Goal: Obtain resource: Download file/media

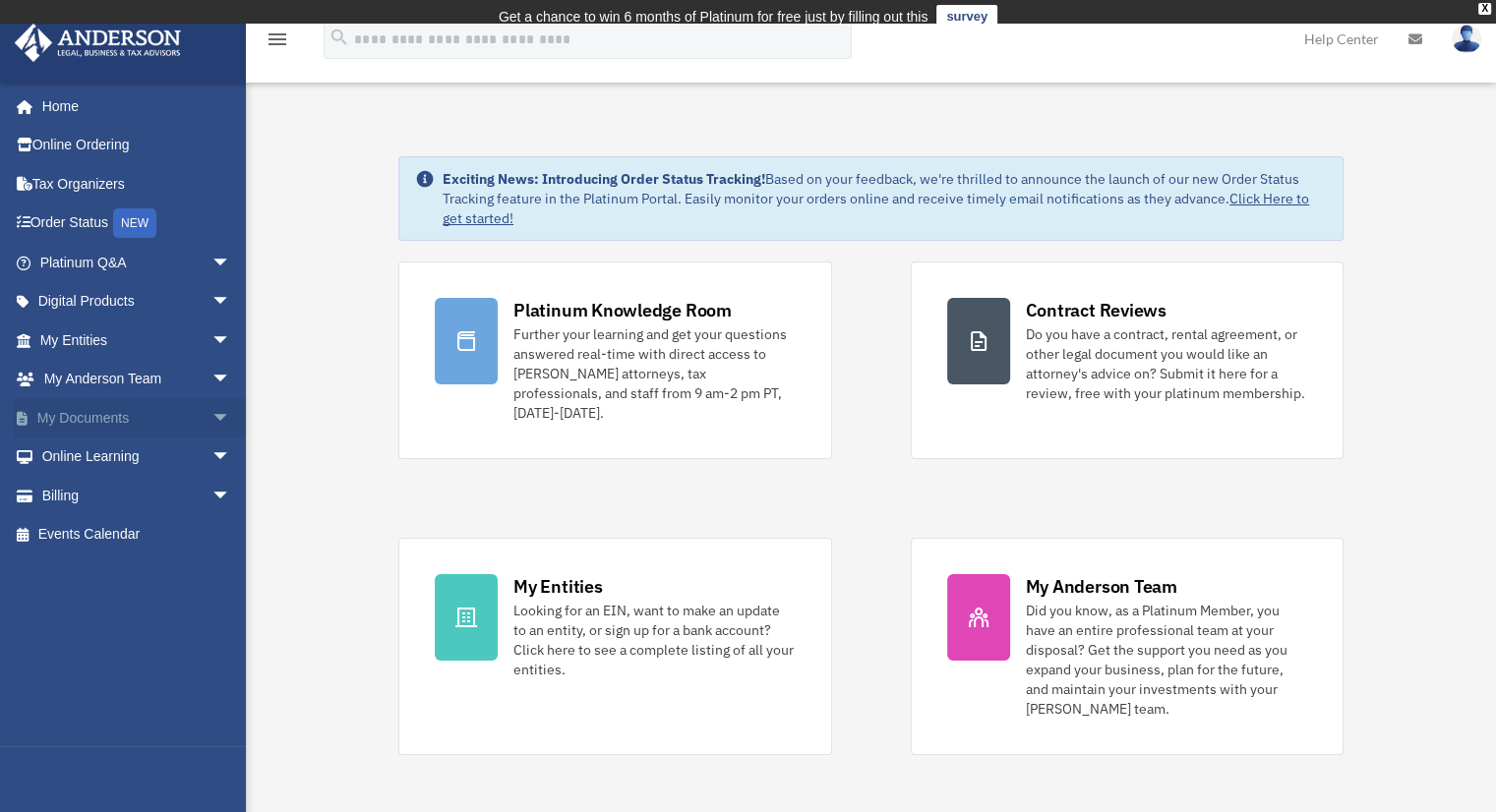
click at [211, 420] on span "arrow_drop_down" at bounding box center [231, 418] width 39 height 40
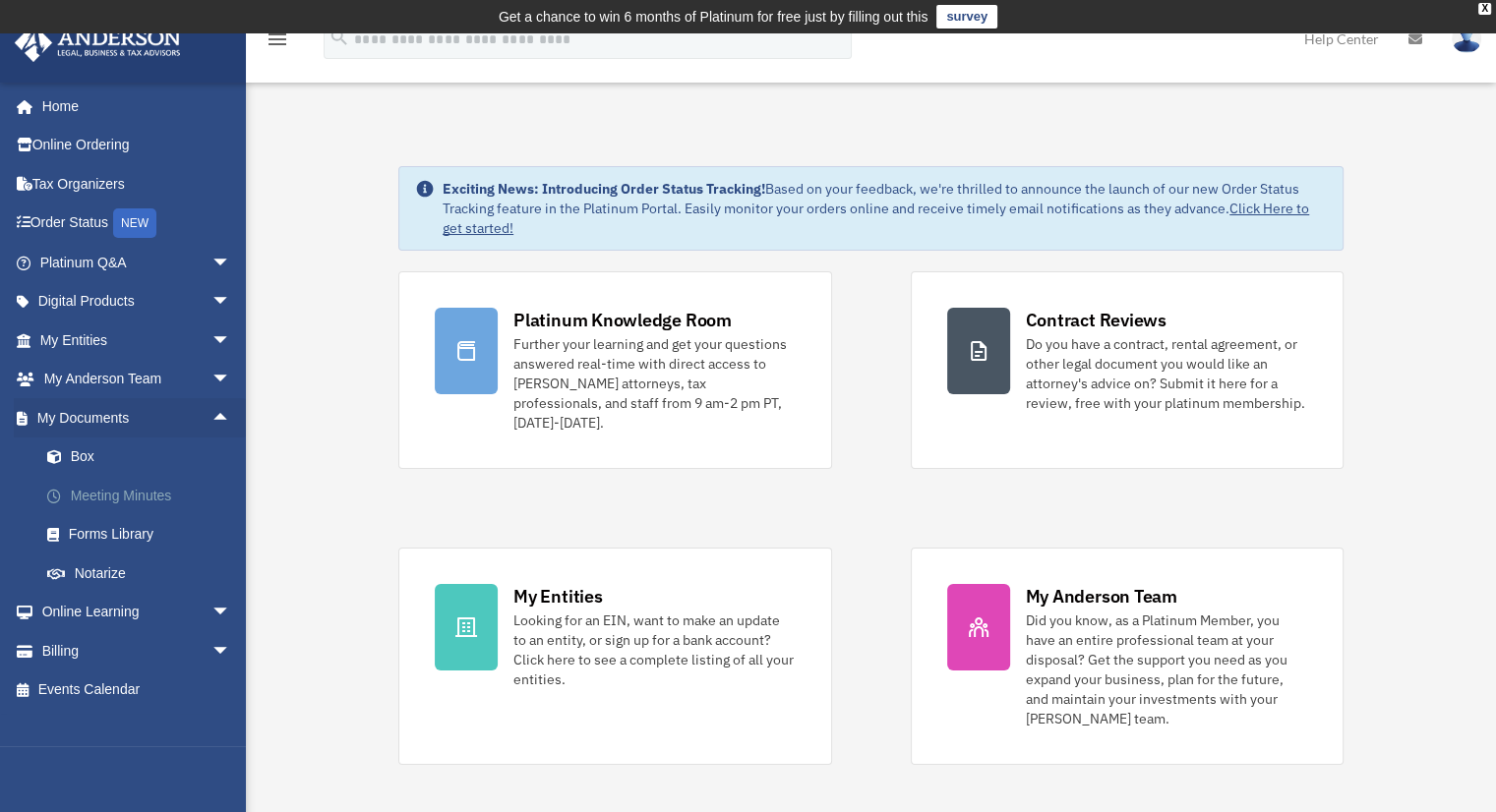
click at [143, 495] on link "Meeting Minutes" at bounding box center [144, 495] width 233 height 39
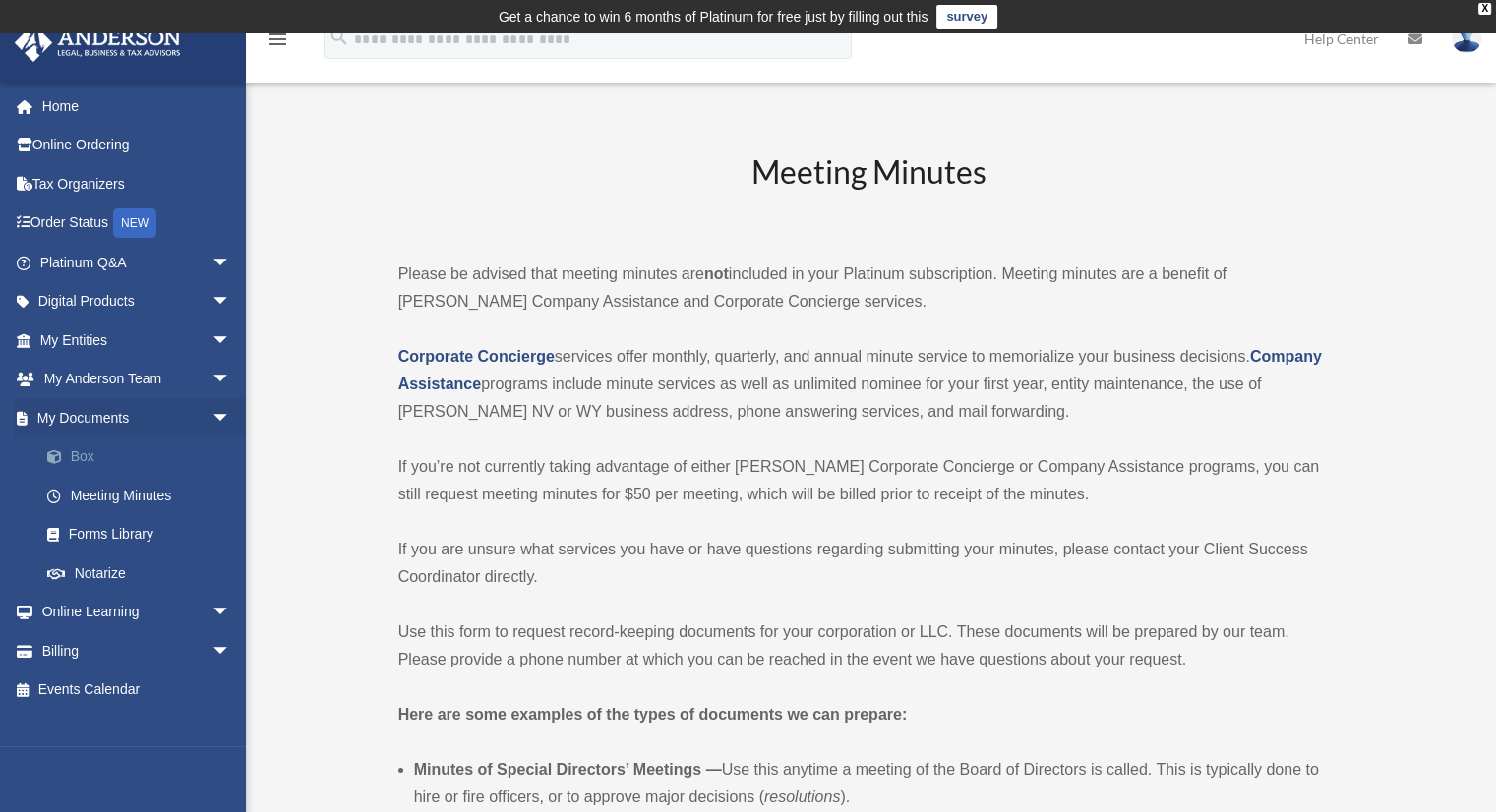
click at [81, 461] on link "Box" at bounding box center [144, 458] width 233 height 39
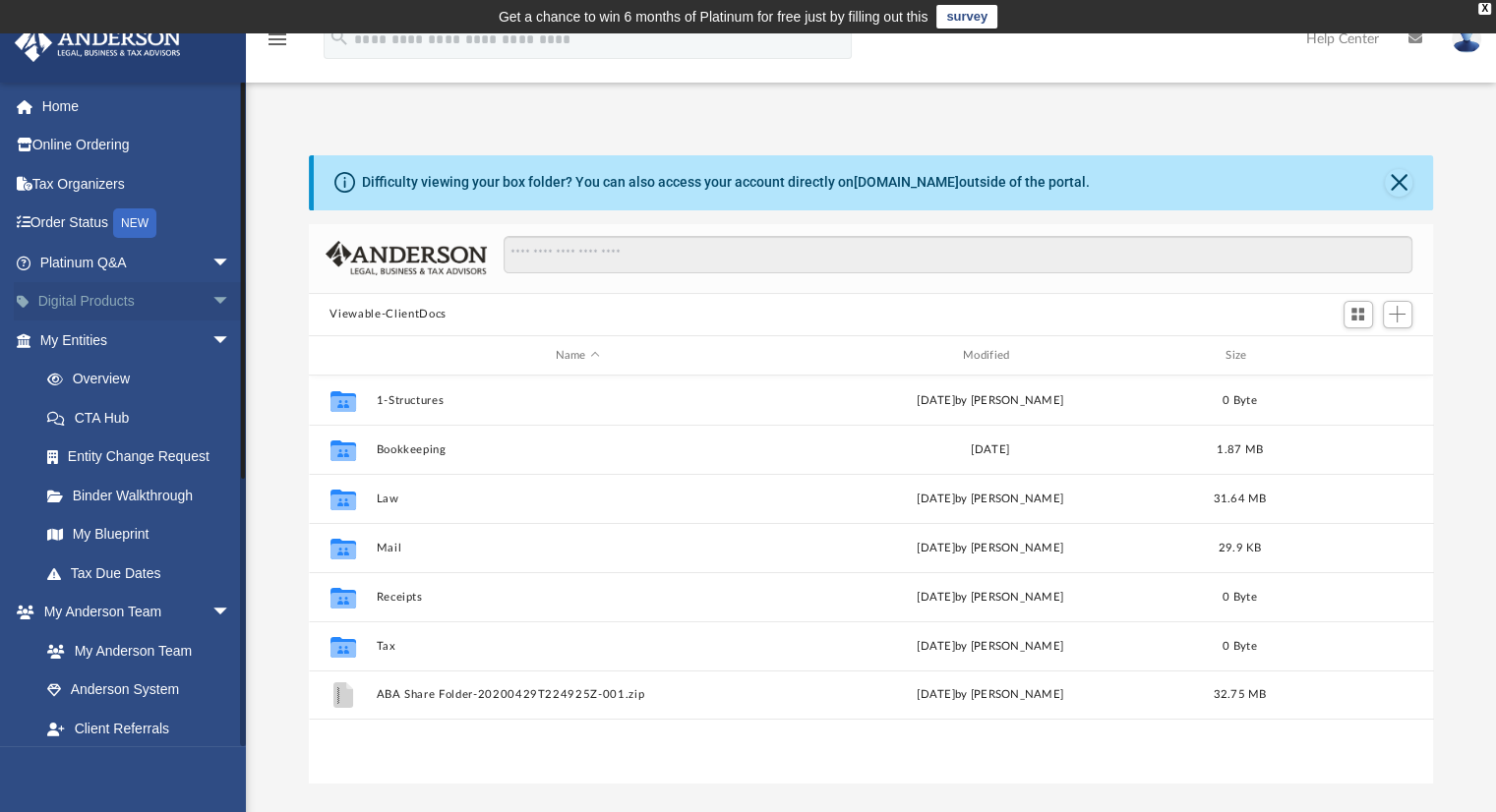
scroll to position [432, 1109]
click at [134, 380] on link "Overview" at bounding box center [144, 380] width 233 height 39
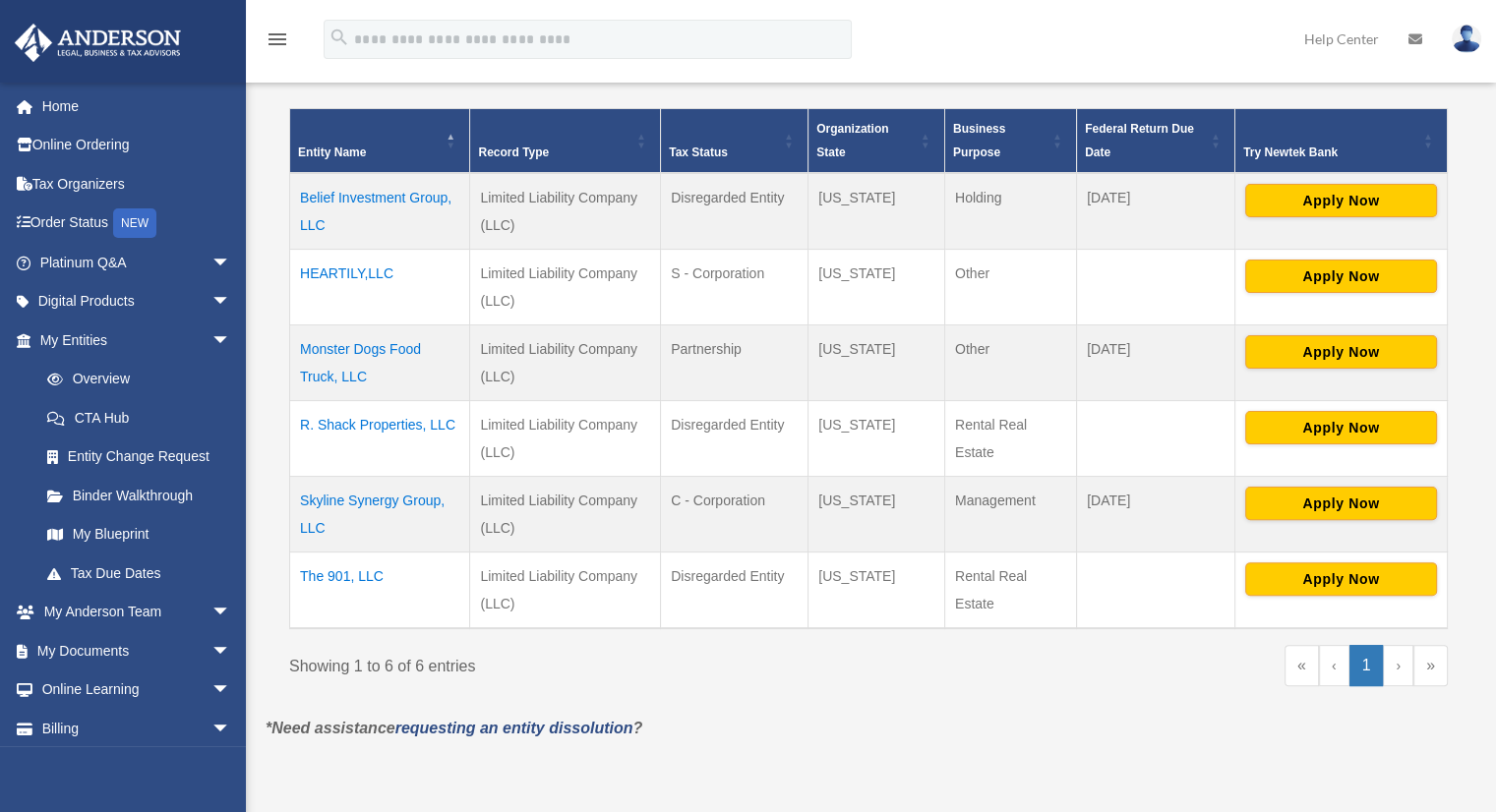
scroll to position [420, 0]
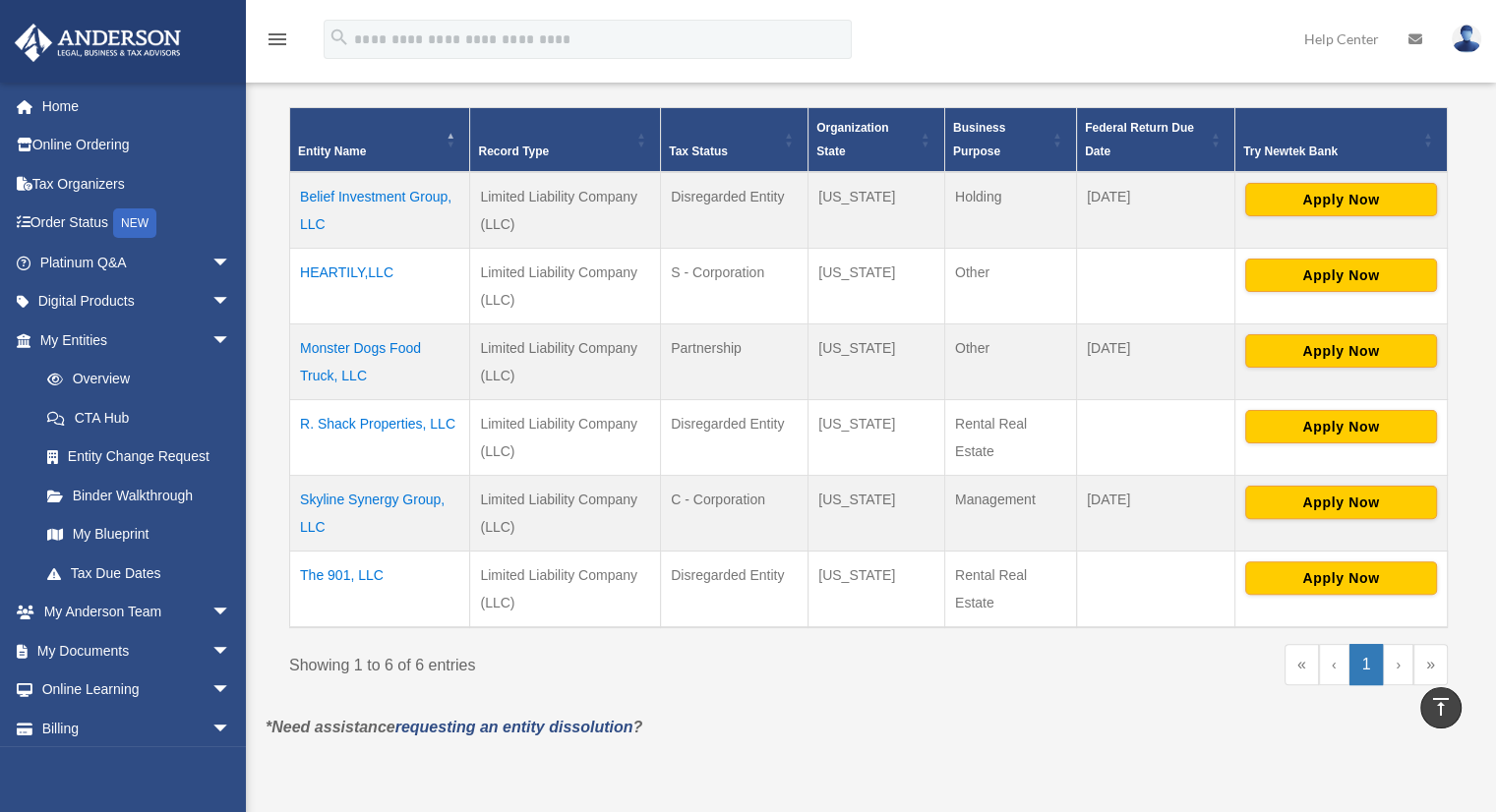
click at [351, 571] on td "The 901, LLC" at bounding box center [380, 589] width 180 height 77
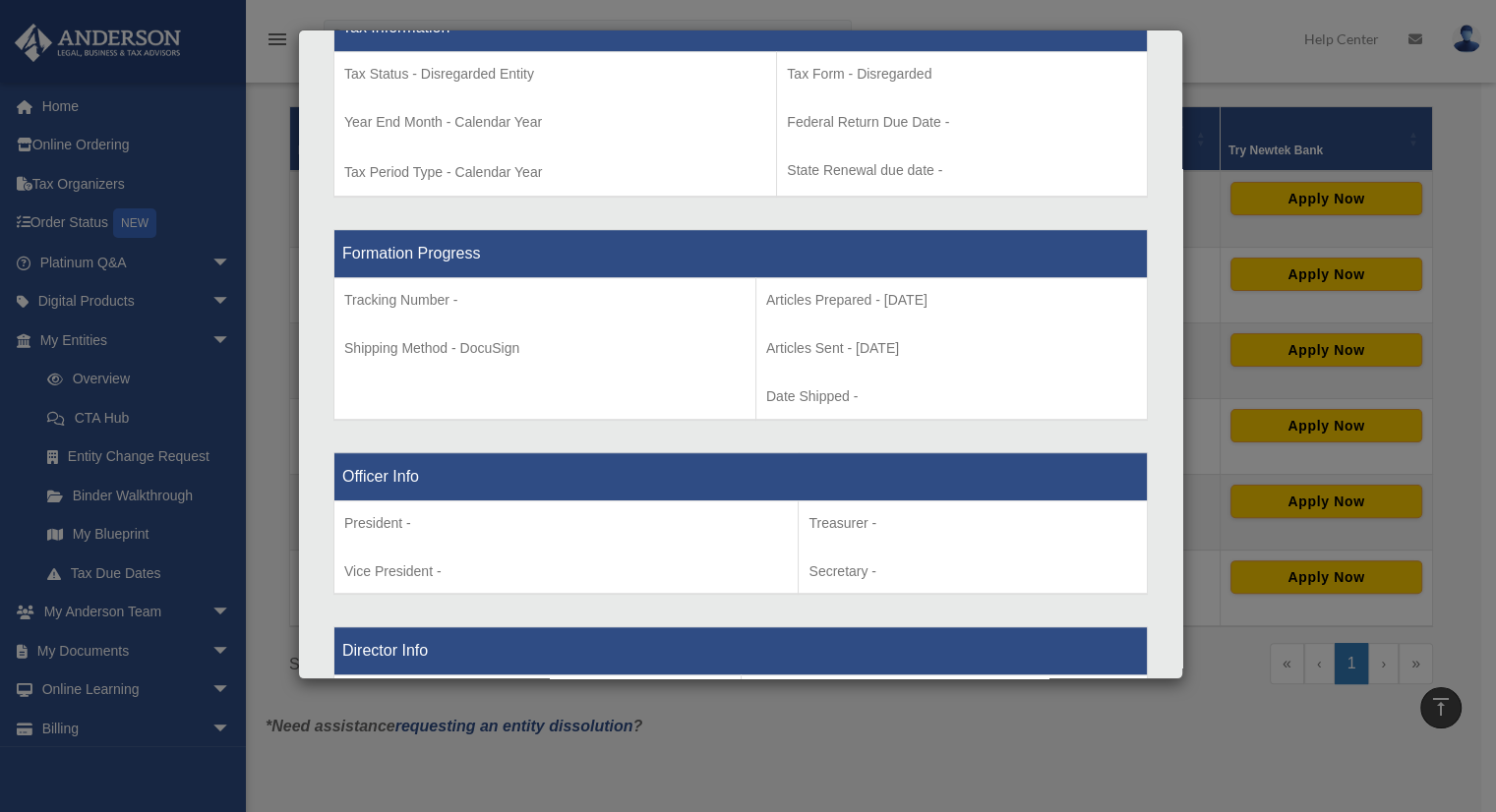
scroll to position [880, 0]
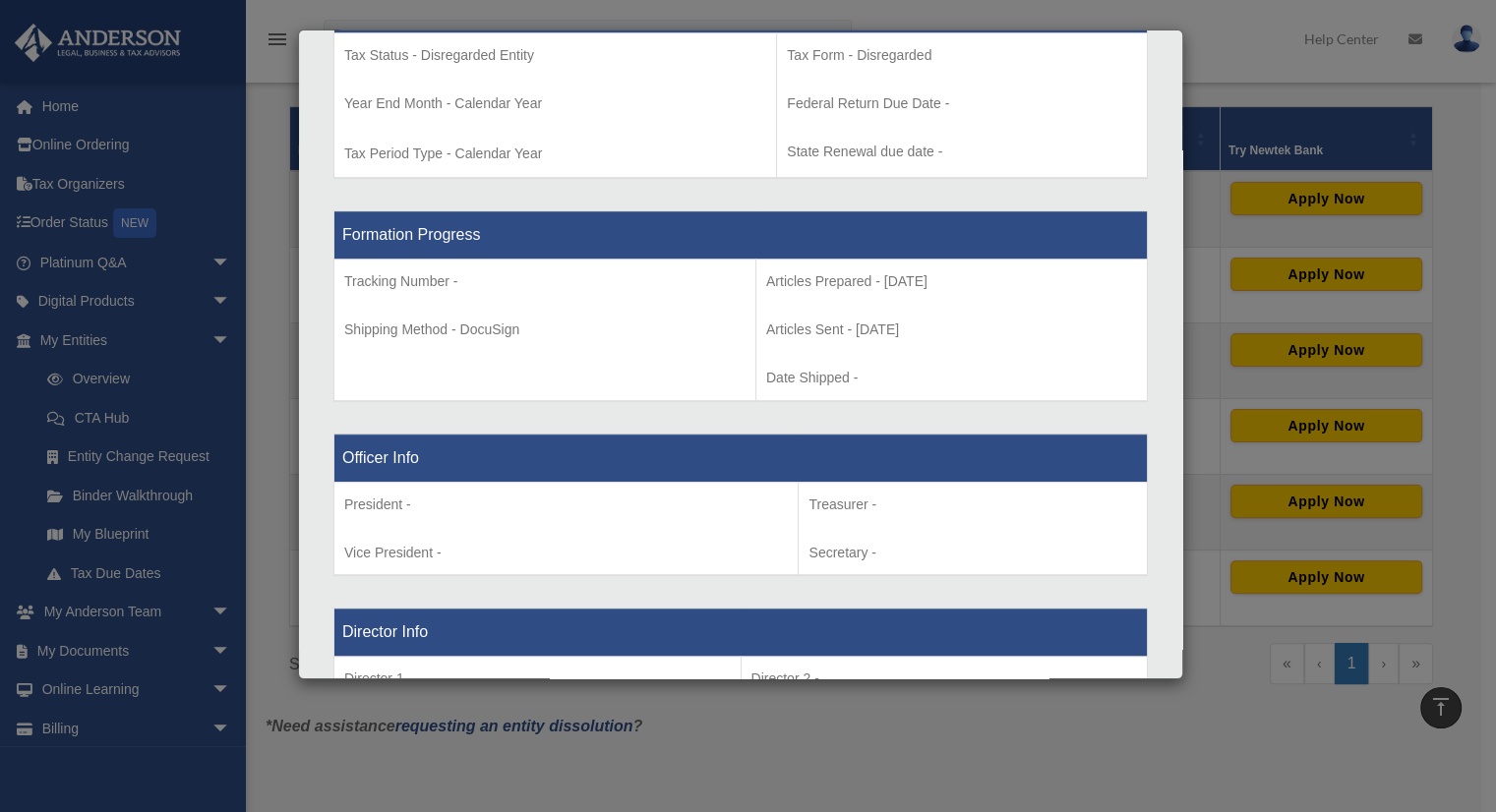
click at [1222, 64] on div "Details × Articles Sent Organizational Date" at bounding box center [748, 406] width 1496 height 812
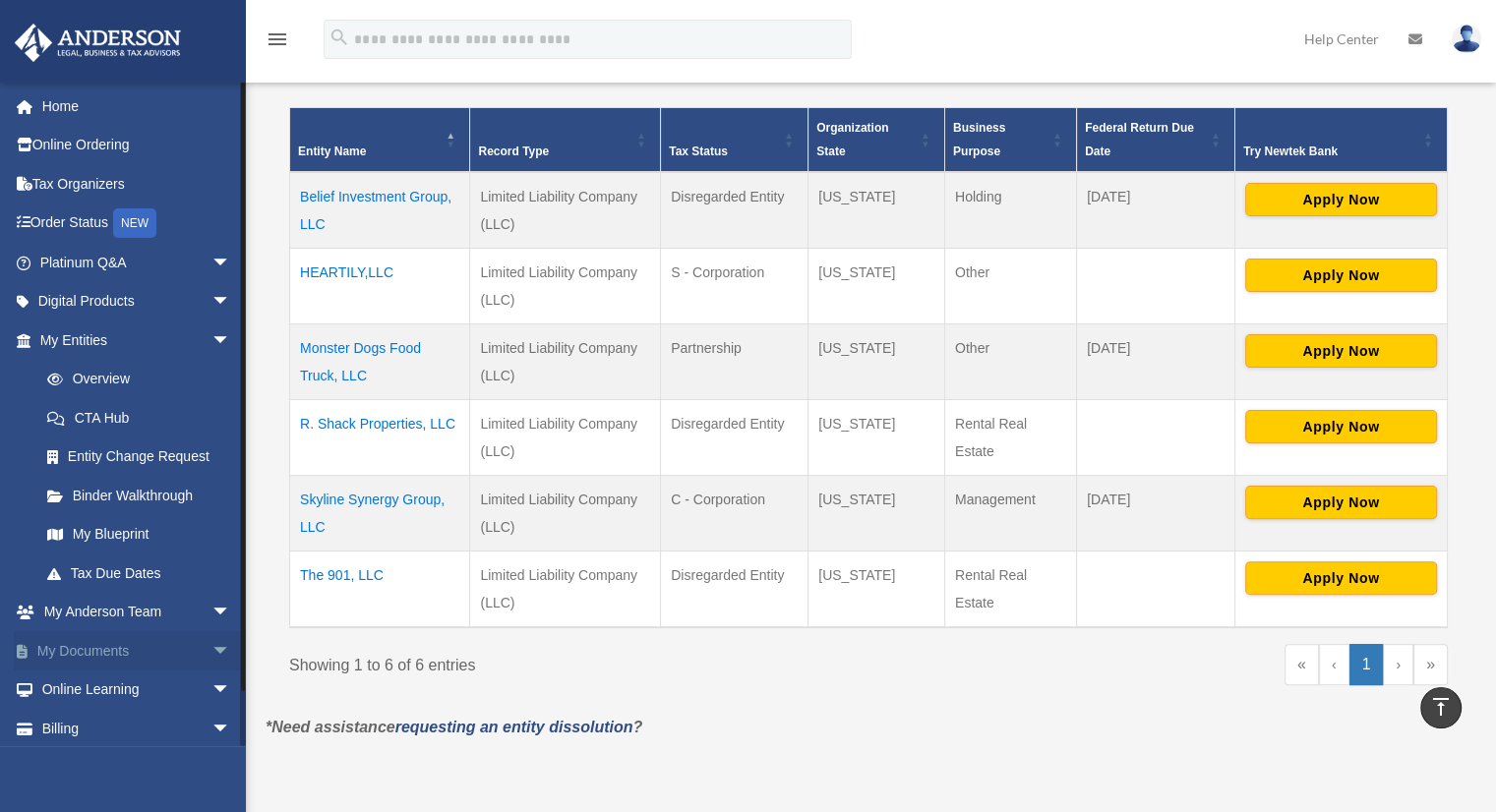
click at [211, 650] on span "arrow_drop_down" at bounding box center [231, 651] width 39 height 40
click at [104, 682] on link "Box" at bounding box center [144, 691] width 233 height 39
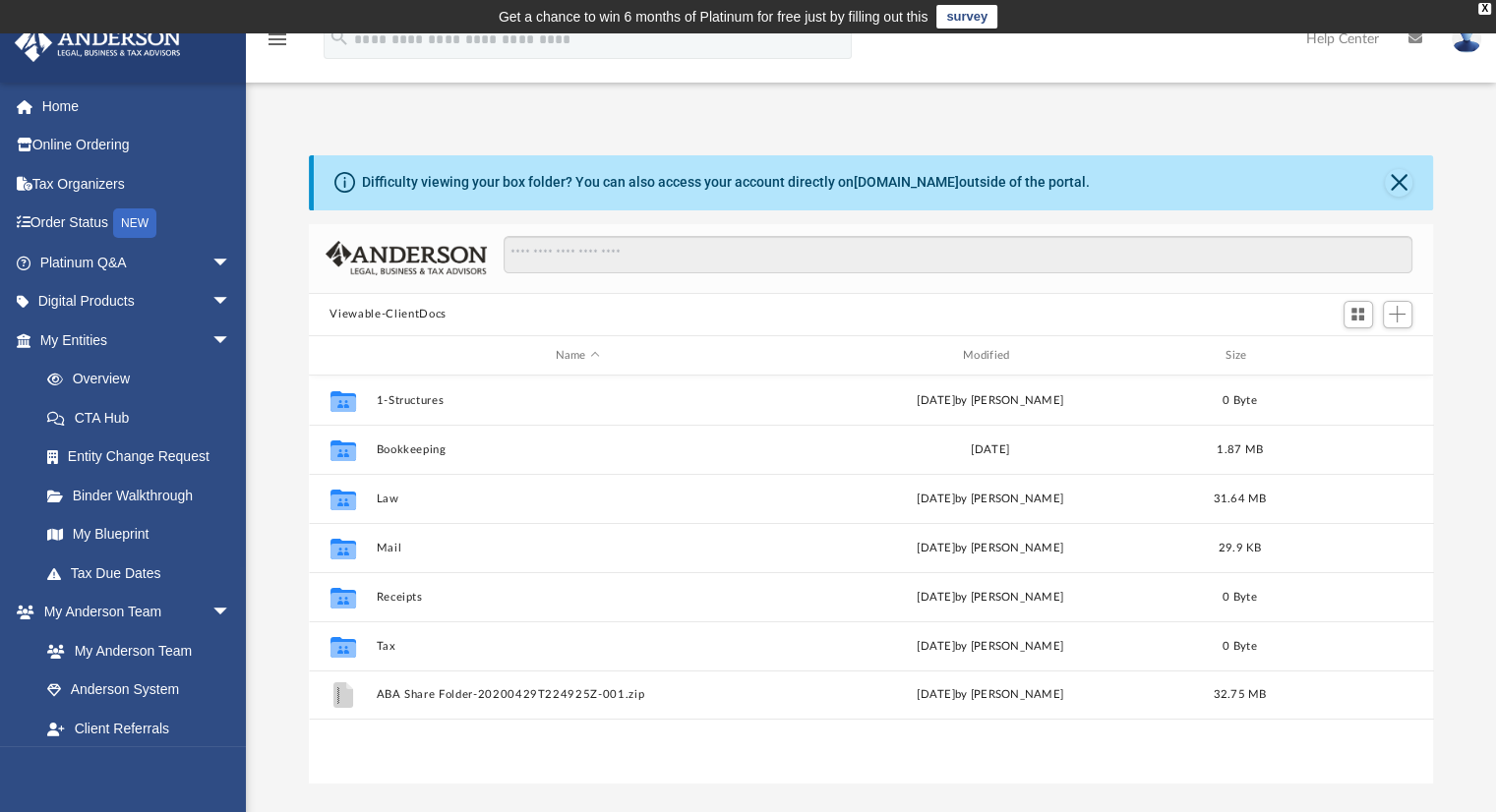
scroll to position [432, 1109]
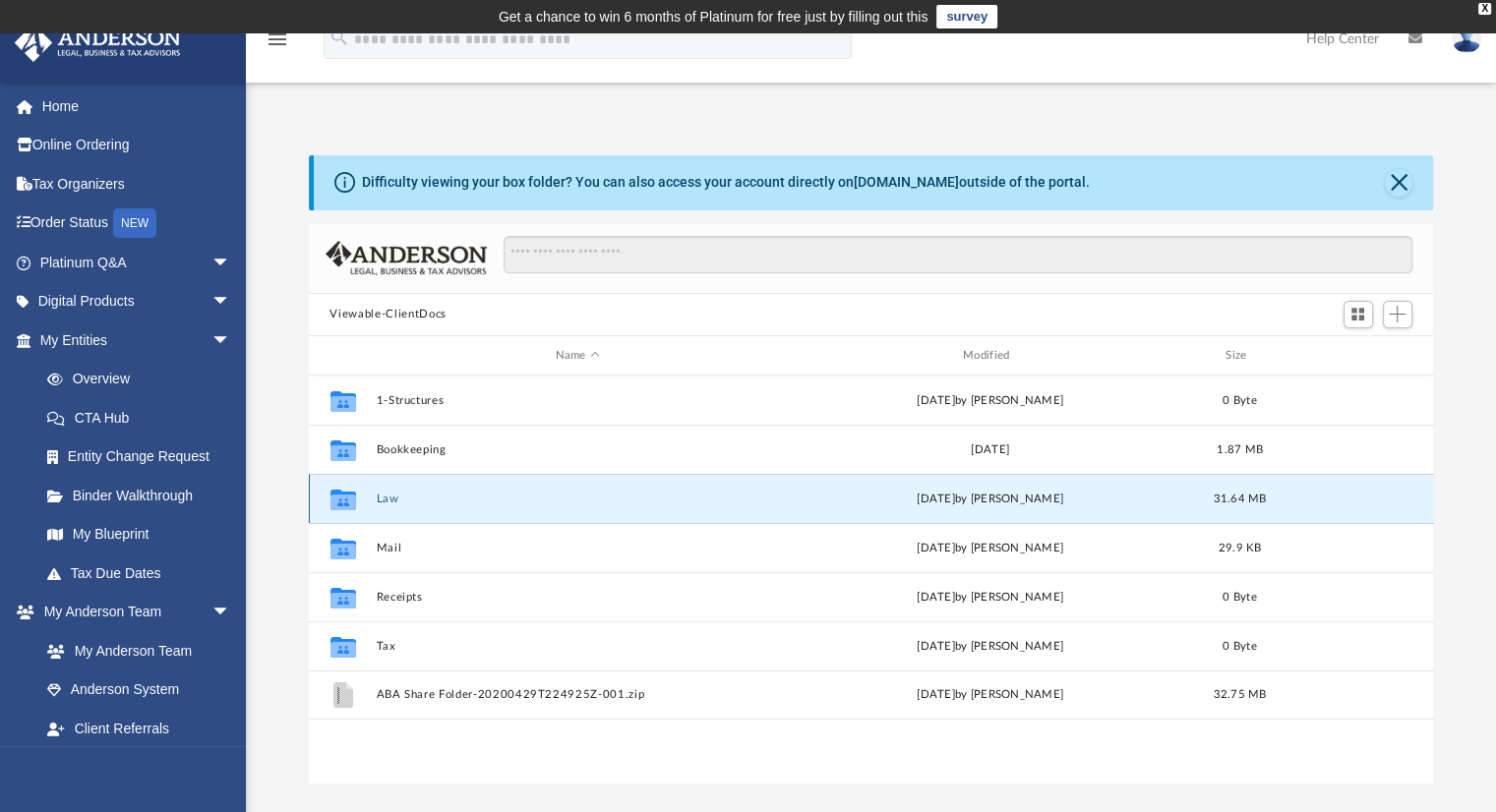
click at [389, 503] on button "Law" at bounding box center [577, 498] width 404 height 13
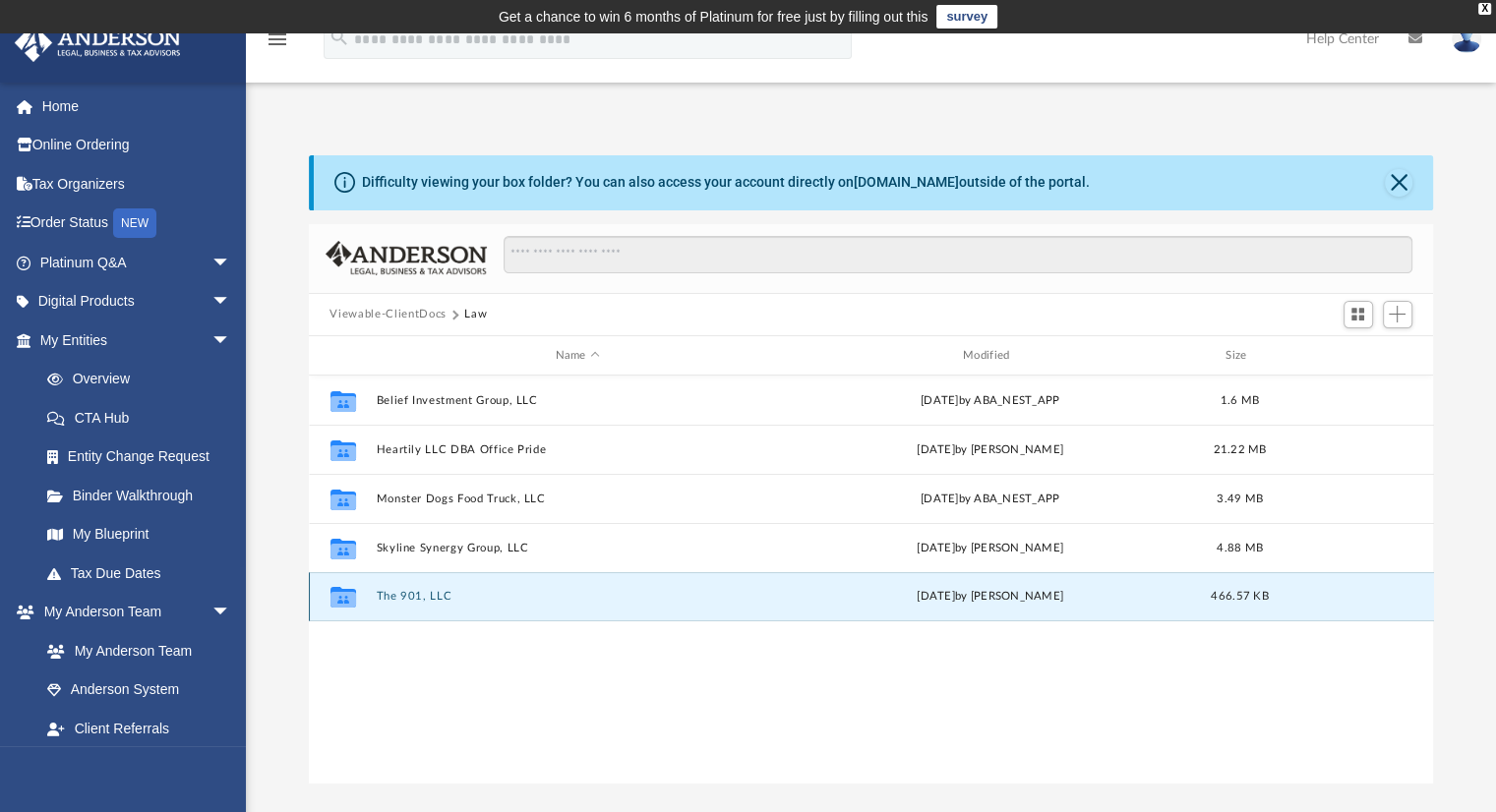
click at [432, 595] on button "The 901, LLC" at bounding box center [577, 597] width 404 height 13
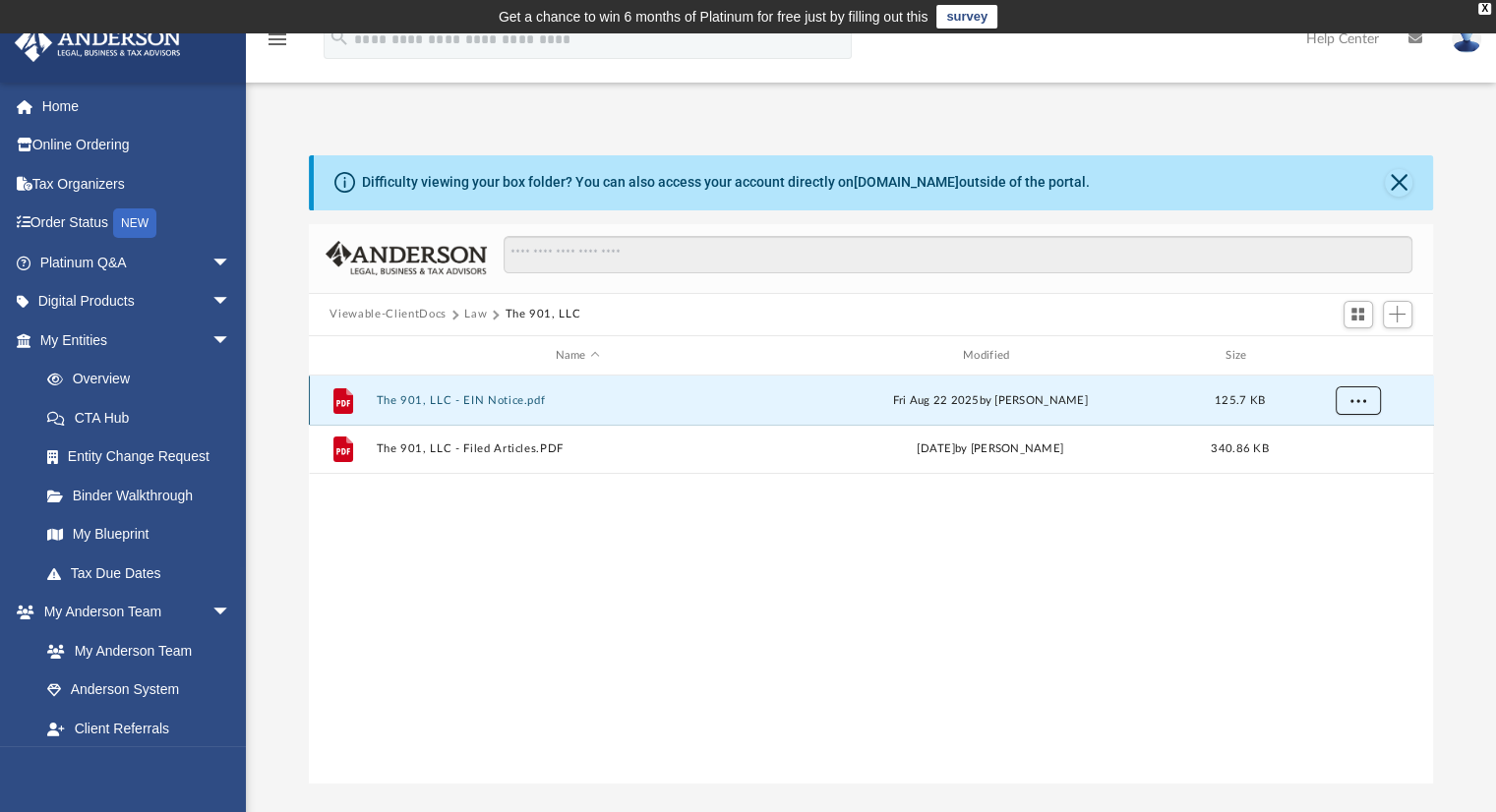
click at [1359, 399] on span "More options" at bounding box center [1358, 401] width 16 height 11
click at [1326, 474] on li "Download" at bounding box center [1340, 472] width 57 height 21
drag, startPoint x: 1326, startPoint y: 474, endPoint x: 1355, endPoint y: 404, distance: 75.8
click at [1355, 404] on div "File The 901, LLC - EIN Notice.pdf [DATE] by [PERSON_NAME] 125.7 KB File The 90…" at bounding box center [871, 579] width 1125 height 407
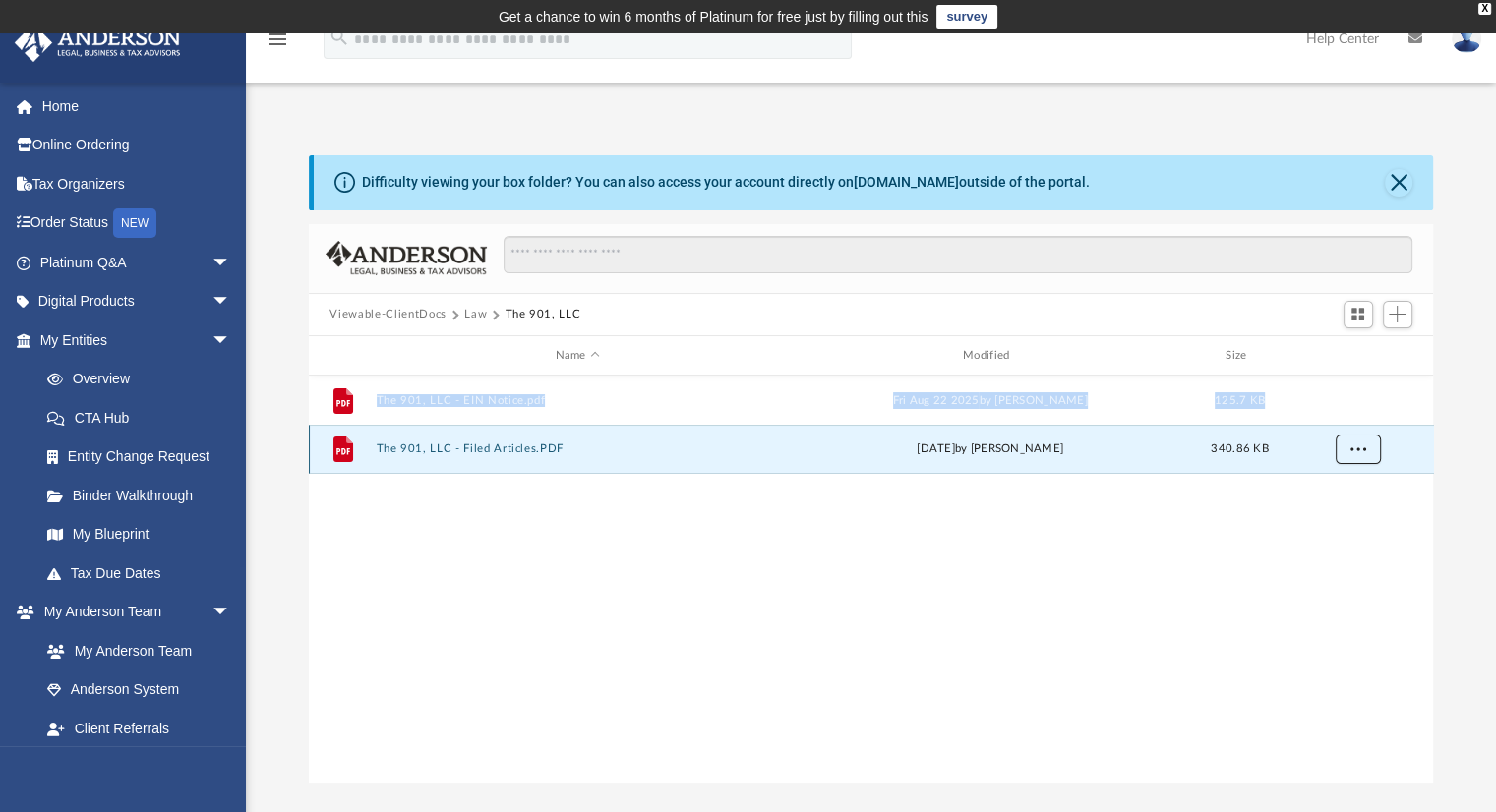
click at [1358, 456] on button "More options" at bounding box center [1358, 451] width 45 height 30
click at [1346, 519] on li "Download" at bounding box center [1340, 520] width 57 height 21
